Goal: Find specific page/section: Find specific page/section

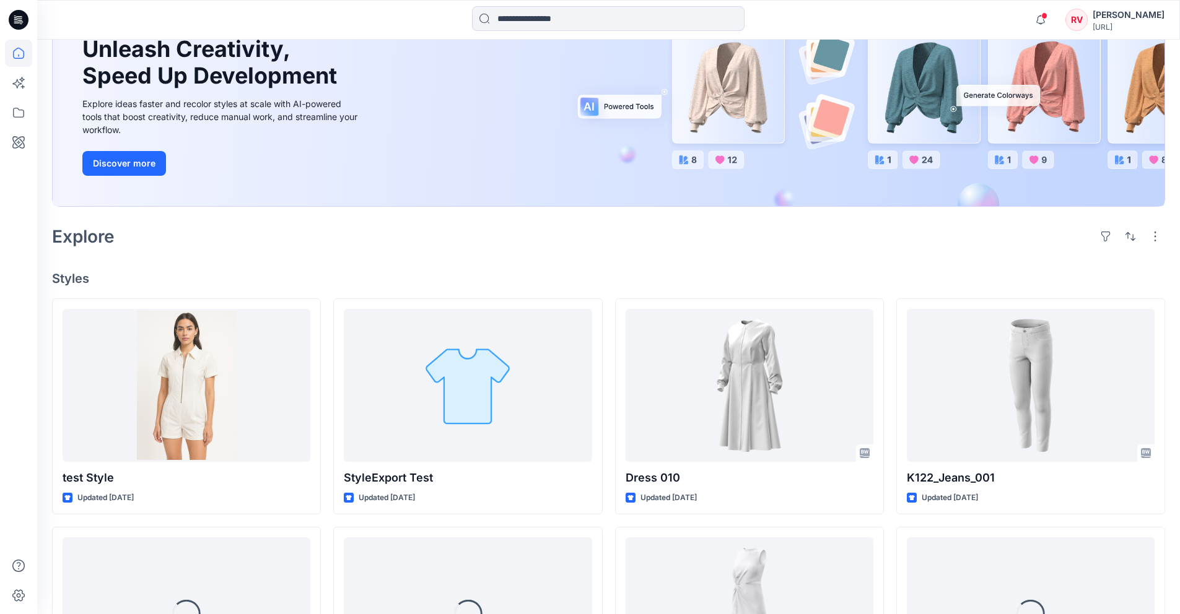
scroll to position [186, 0]
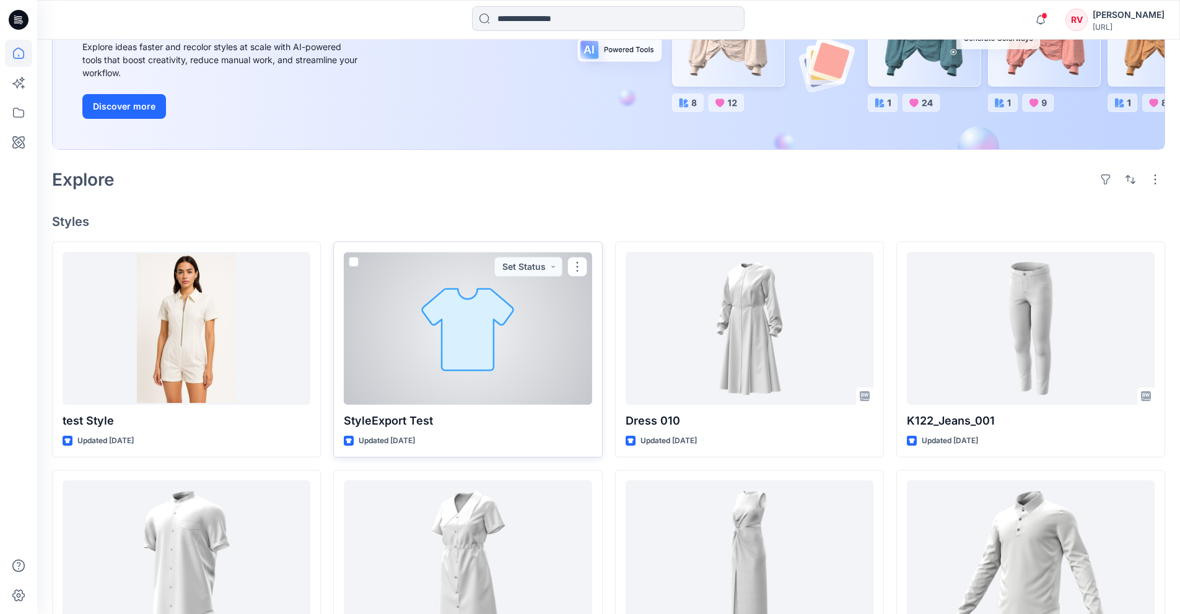
click at [420, 336] on div at bounding box center [468, 328] width 248 height 153
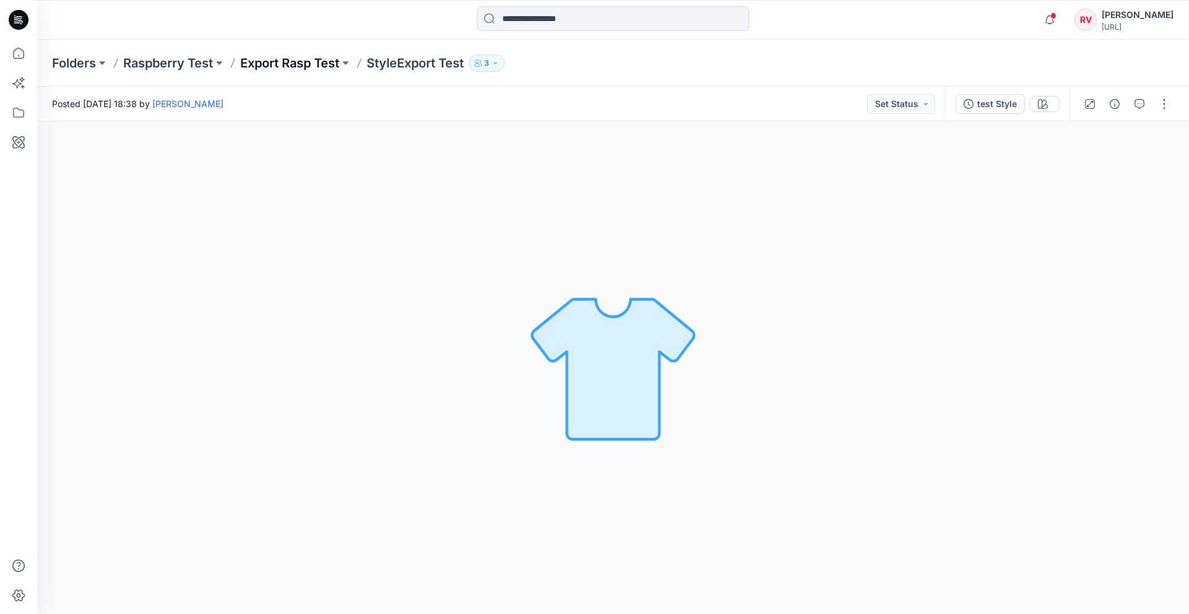
click at [266, 66] on p "Export Rasp Test" at bounding box center [289, 62] width 99 height 17
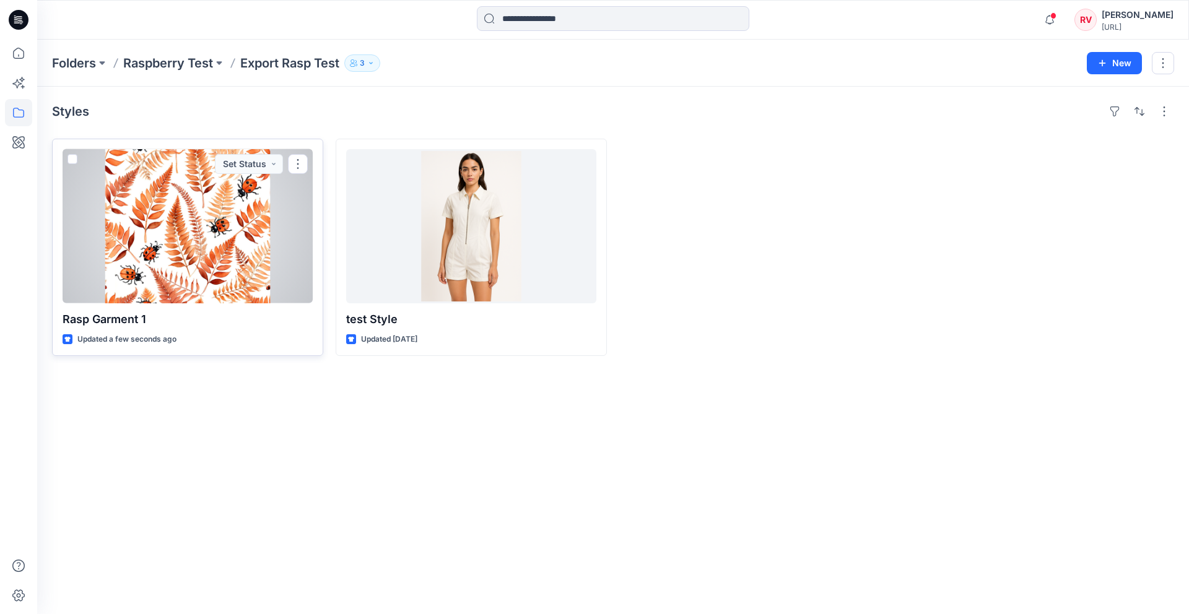
click at [202, 190] on div at bounding box center [188, 226] width 250 height 154
